Goal: Find specific page/section: Find specific page/section

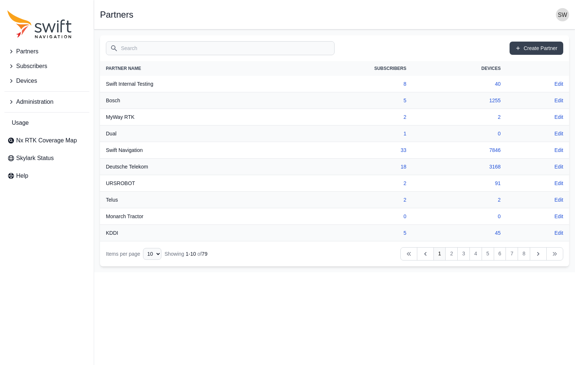
click at [167, 51] on input "Search" at bounding box center [220, 48] width 229 height 14
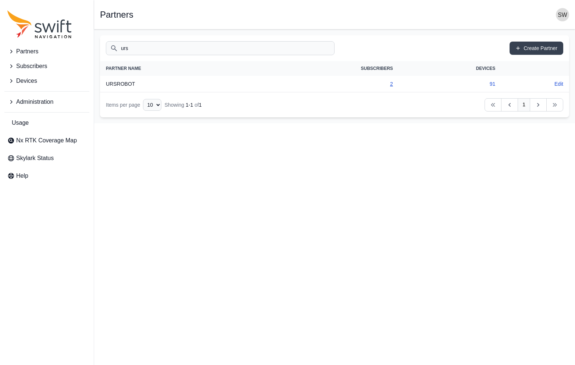
type input "urs"
click at [391, 83] on link "2" at bounding box center [391, 84] width 3 height 6
select select "ac36dcd8-dbf0-4a2f-9e23-aec8ce492dda"
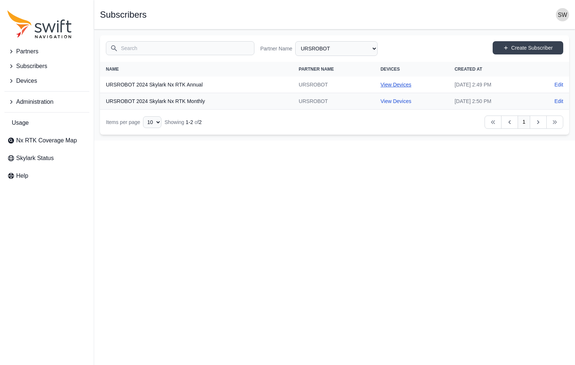
click at [385, 84] on link "View Devices" at bounding box center [396, 85] width 31 height 6
select select "b644441d-e755-4979-866a-1eb00d20fa50"
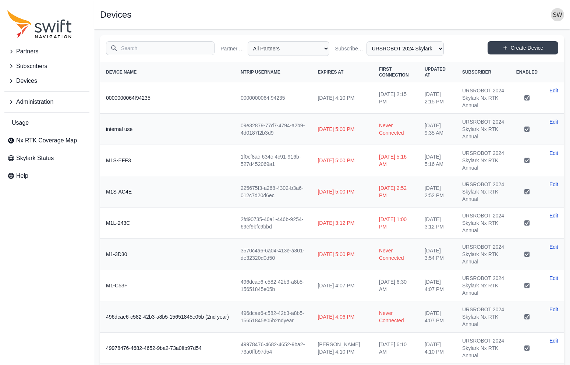
click at [204, 74] on th "Device Name" at bounding box center [167, 72] width 135 height 21
click at [132, 72] on th "Device Name" at bounding box center [167, 72] width 135 height 21
drag, startPoint x: 137, startPoint y: 71, endPoint x: 149, endPoint y: 70, distance: 11.5
click at [140, 70] on th "Device Name" at bounding box center [167, 72] width 135 height 21
click at [160, 70] on th "Device Name" at bounding box center [167, 72] width 135 height 21
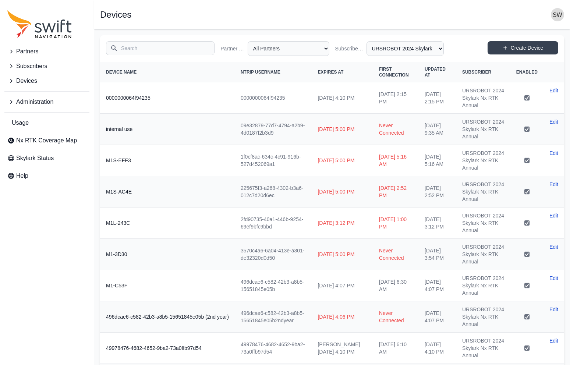
click at [289, 71] on th "NTRIP Username" at bounding box center [273, 72] width 77 height 21
click at [350, 71] on th "Expires At" at bounding box center [341, 72] width 61 height 21
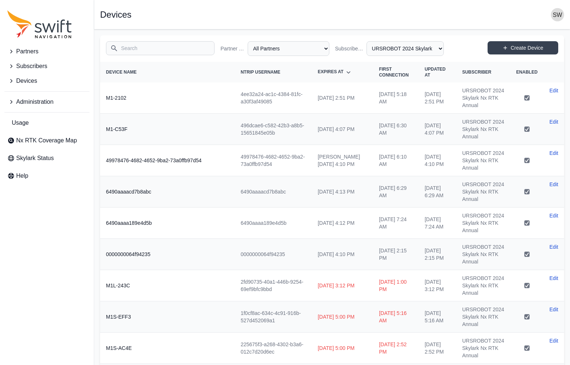
click at [350, 71] on th "Expires At" at bounding box center [341, 72] width 61 height 21
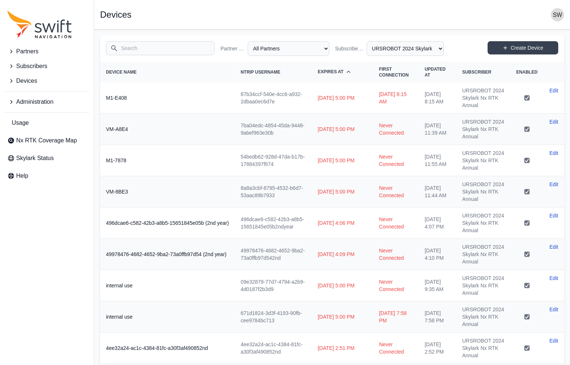
click at [402, 76] on th "First Connection" at bounding box center [396, 72] width 46 height 21
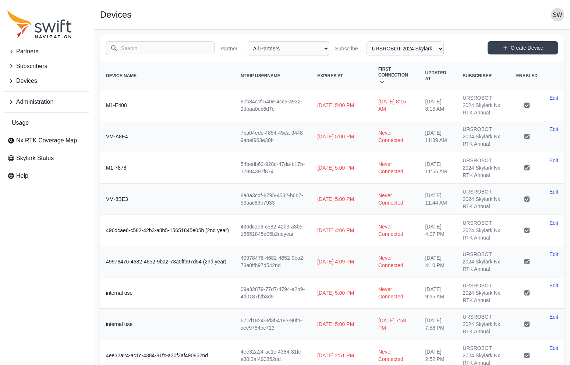
drag, startPoint x: 184, startPoint y: 76, endPoint x: 154, endPoint y: 74, distance: 29.1
click at [182, 75] on th "Device Name" at bounding box center [167, 76] width 135 height 28
click at [138, 70] on th "Device Name" at bounding box center [167, 76] width 135 height 28
click at [134, 73] on th "Device Name" at bounding box center [167, 76] width 135 height 28
click at [137, 73] on th "Device Name" at bounding box center [167, 76] width 135 height 28
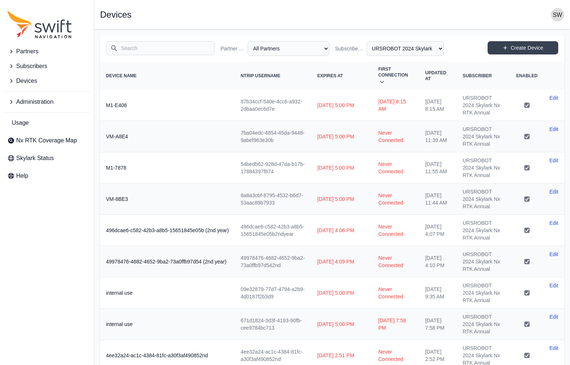
click at [139, 73] on th "Device Name" at bounding box center [167, 76] width 135 height 28
click at [140, 73] on th "Device Name" at bounding box center [167, 76] width 135 height 28
click at [282, 72] on th "NTRIP Username" at bounding box center [273, 76] width 76 height 28
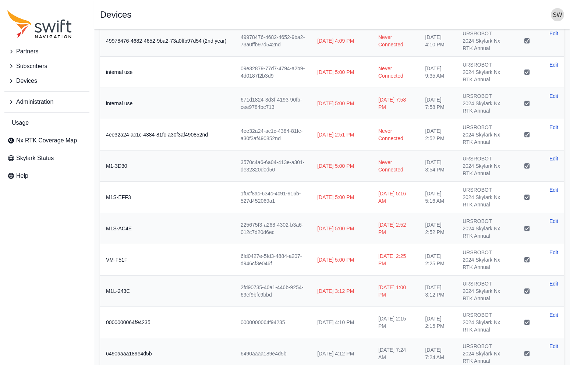
scroll to position [375, 0]
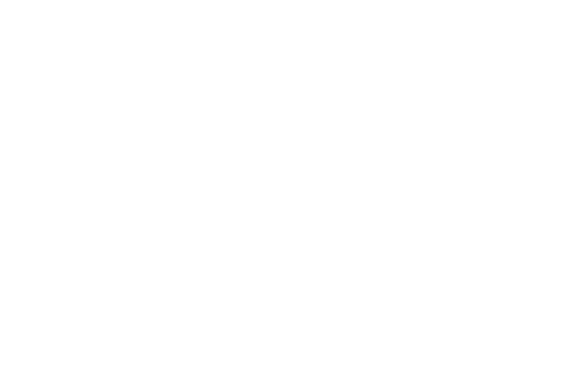
select select "b644441d-e755-4979-866a-1eb00d20fa50"
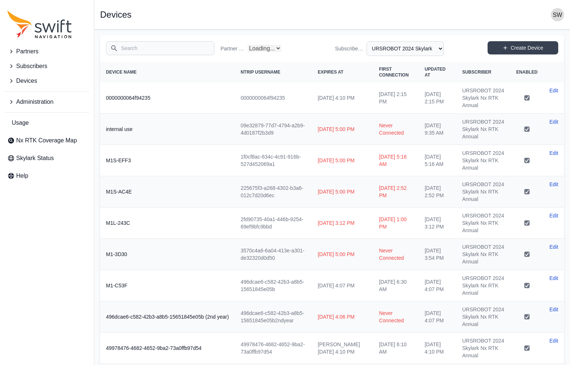
select select "Partner Name"
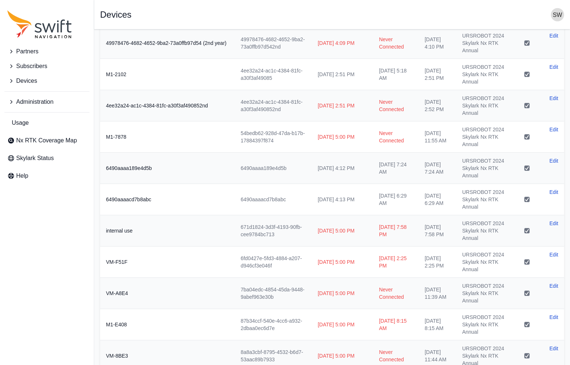
scroll to position [374, 0]
